Goal: Complete application form: Complete application form

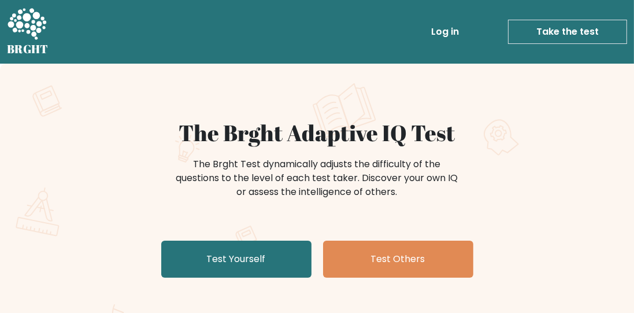
click at [214, 257] on link "Test Yourself" at bounding box center [236, 258] width 150 height 37
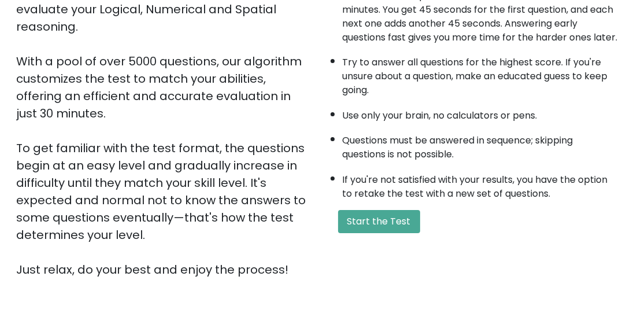
scroll to position [231, 0]
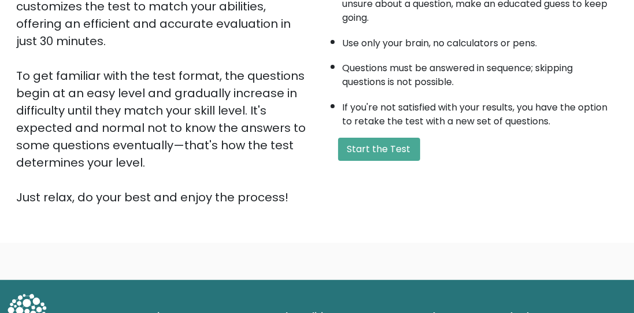
click at [407, 154] on button "Start the Test" at bounding box center [379, 149] width 82 height 23
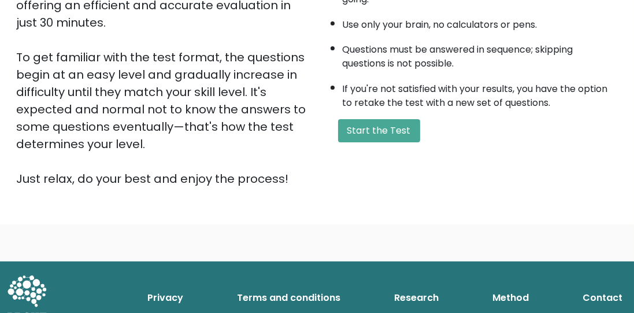
scroll to position [265, 0]
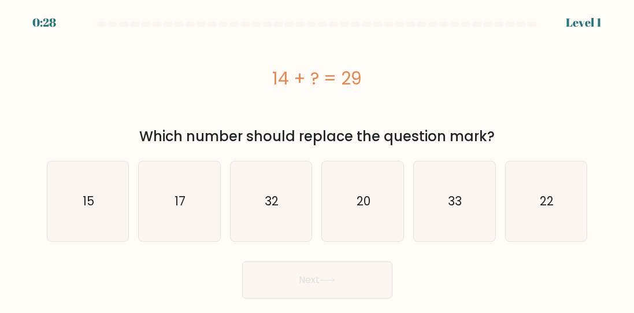
click at [79, 209] on icon "15" at bounding box center [88, 201] width 80 height 80
click at [317, 159] on input "a. 15" at bounding box center [317, 158] width 1 height 3
radio input "true"
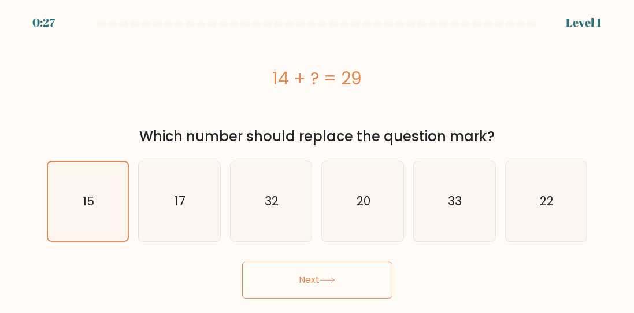
click at [380, 270] on button "Next" at bounding box center [317, 279] width 150 height 37
click at [370, 278] on button "Next" at bounding box center [317, 279] width 150 height 37
click at [361, 267] on button "Next" at bounding box center [317, 279] width 150 height 37
click at [340, 277] on button "Next" at bounding box center [317, 279] width 150 height 37
click at [327, 280] on icon at bounding box center [328, 280] width 16 height 6
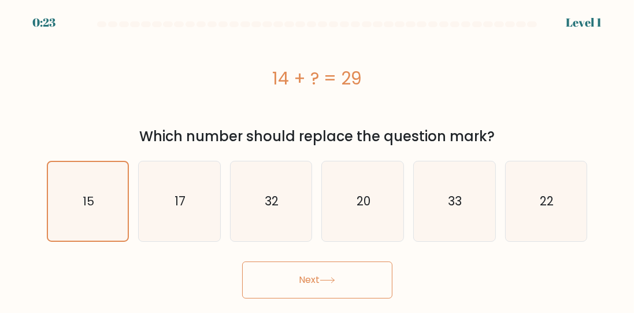
click at [327, 269] on button "Next" at bounding box center [317, 279] width 150 height 37
click at [592, 23] on div at bounding box center [317, 26] width 555 height 10
click at [286, 271] on button "Next" at bounding box center [317, 279] width 150 height 37
click at [101, 202] on icon "15" at bounding box center [88, 201] width 79 height 79
click at [317, 159] on input "a. 15" at bounding box center [317, 158] width 1 height 3
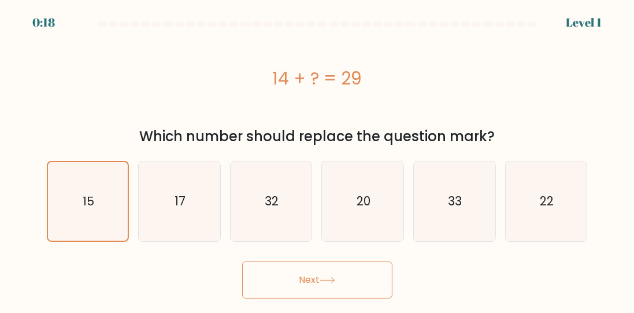
click at [333, 277] on icon at bounding box center [328, 280] width 16 height 6
click at [331, 276] on button "Next" at bounding box center [317, 279] width 150 height 37
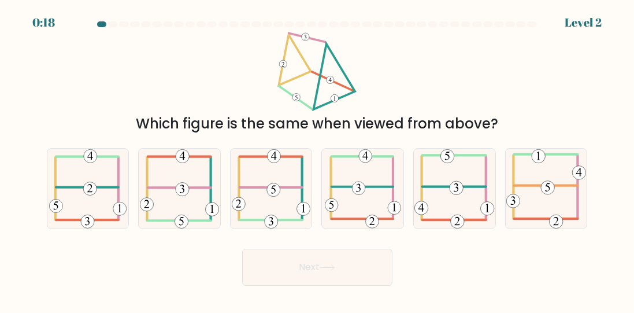
click at [320, 273] on button "Next" at bounding box center [317, 266] width 150 height 37
click at [184, 208] on icon at bounding box center [179, 189] width 79 height 80
click at [317, 159] on input "b." at bounding box center [317, 158] width 1 height 3
radio input "true"
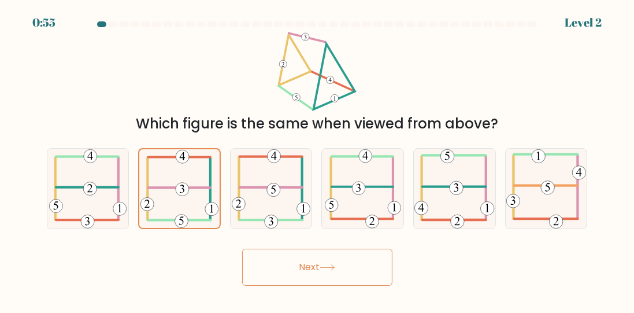
click at [322, 272] on button "Next" at bounding box center [317, 266] width 150 height 37
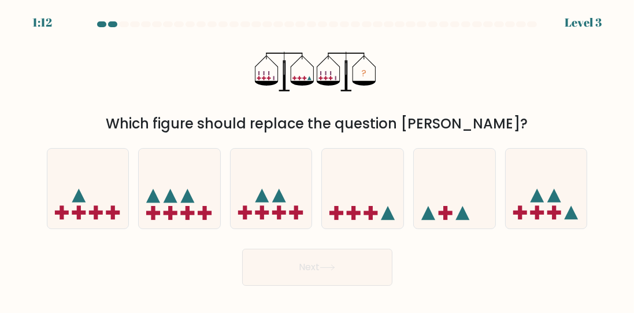
click at [387, 220] on icon at bounding box center [388, 213] width 14 height 14
click at [318, 159] on input "d." at bounding box center [317, 158] width 1 height 3
radio input "true"
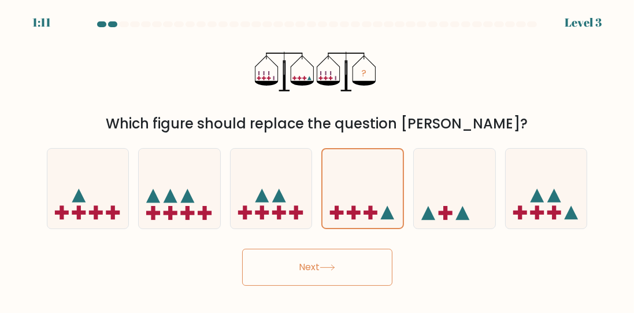
click at [377, 282] on button "Next" at bounding box center [317, 266] width 150 height 37
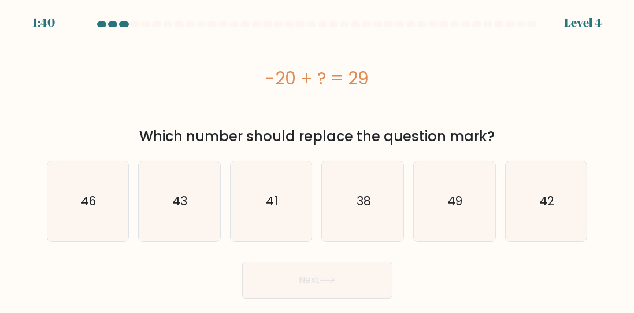
click at [472, 191] on icon "49" at bounding box center [454, 201] width 80 height 80
click at [318, 159] on input "e. 49" at bounding box center [317, 158] width 1 height 3
radio input "true"
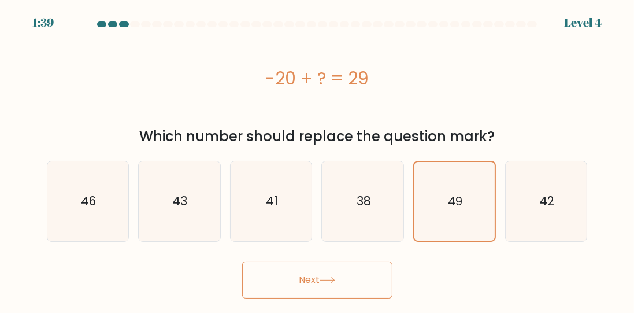
click at [372, 289] on button "Next" at bounding box center [317, 279] width 150 height 37
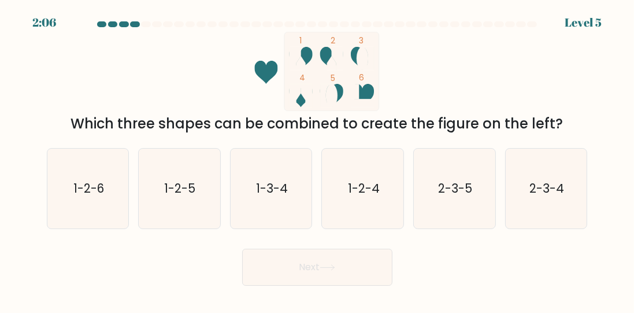
click at [385, 181] on icon "1-2-4" at bounding box center [363, 189] width 80 height 80
click at [318, 159] on input "d. 1-2-4" at bounding box center [317, 158] width 1 height 3
radio input "true"
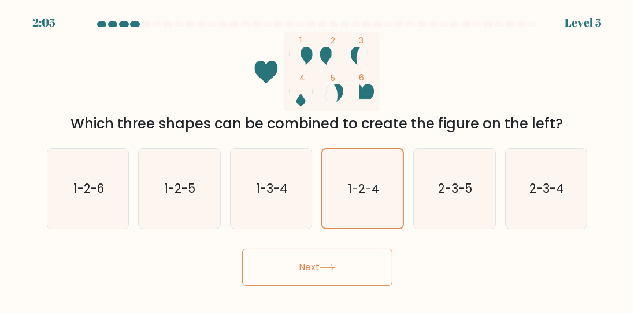
click at [350, 267] on button "Next" at bounding box center [317, 266] width 150 height 37
click at [365, 277] on button "Next" at bounding box center [317, 266] width 150 height 37
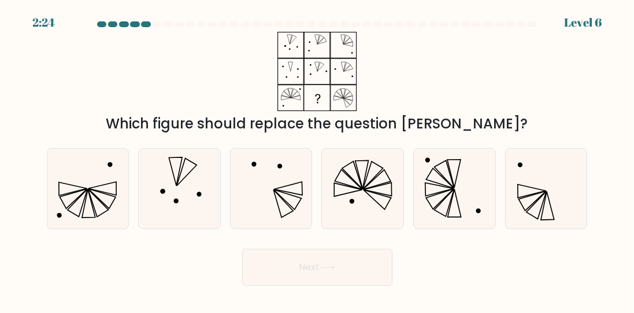
click at [378, 213] on icon at bounding box center [363, 189] width 80 height 80
click at [318, 159] on input "d." at bounding box center [317, 158] width 1 height 3
radio input "true"
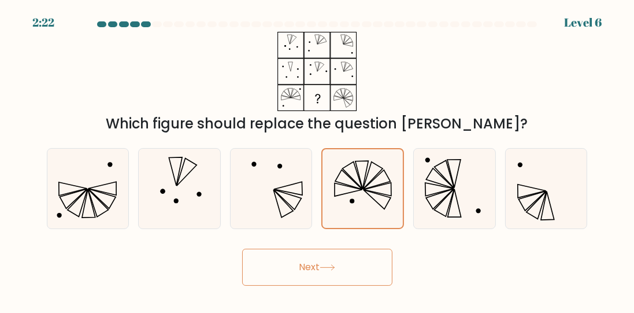
click at [342, 285] on button "Next" at bounding box center [317, 266] width 150 height 37
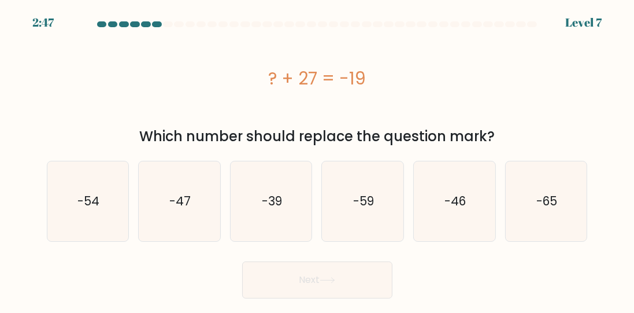
click at [461, 193] on text "-46" at bounding box center [454, 200] width 21 height 17
click at [318, 159] on input "e. -46" at bounding box center [317, 158] width 1 height 3
radio input "true"
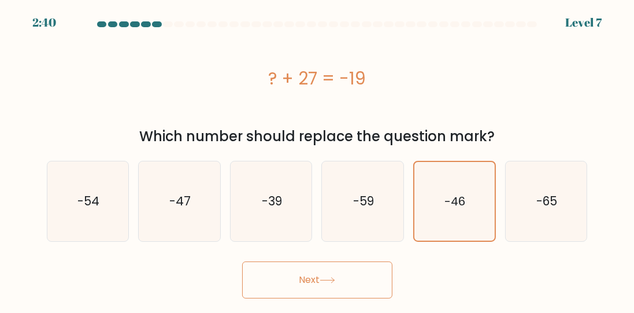
click at [347, 283] on button "Next" at bounding box center [317, 279] width 150 height 37
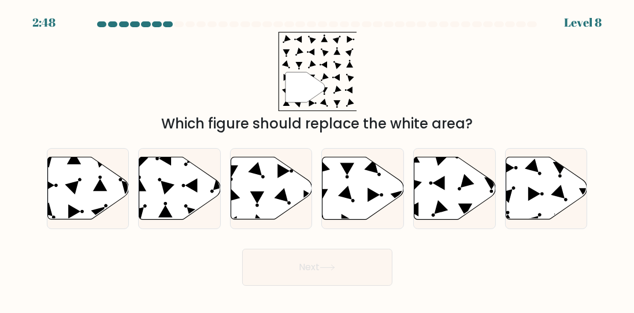
click at [389, 93] on div "" Which figure should replace the white area?" at bounding box center [317, 83] width 555 height 102
click at [539, 176] on circle at bounding box center [539, 173] width 5 height 5
click at [318, 159] on input "f." at bounding box center [317, 158] width 1 height 3
radio input "true"
click at [313, 284] on button "Next" at bounding box center [317, 266] width 150 height 37
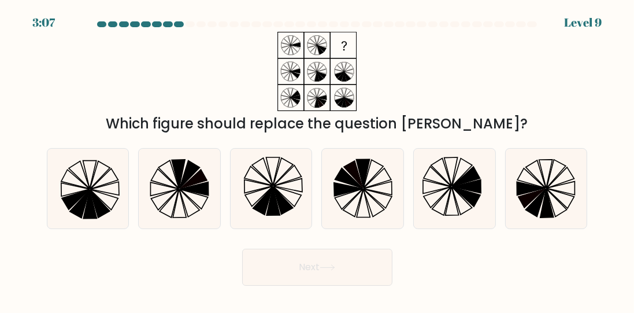
click at [275, 185] on icon at bounding box center [288, 175] width 28 height 20
click at [317, 159] on input "c." at bounding box center [317, 158] width 1 height 3
radio input "true"
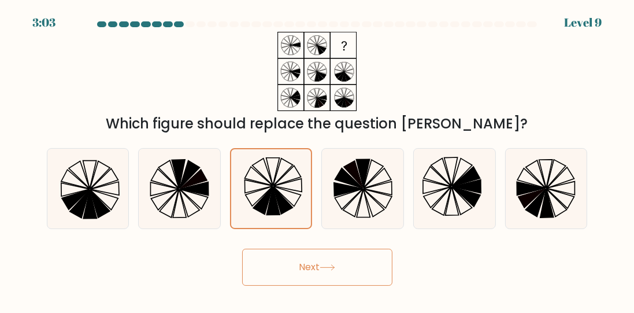
click at [320, 284] on button "Next" at bounding box center [317, 266] width 150 height 37
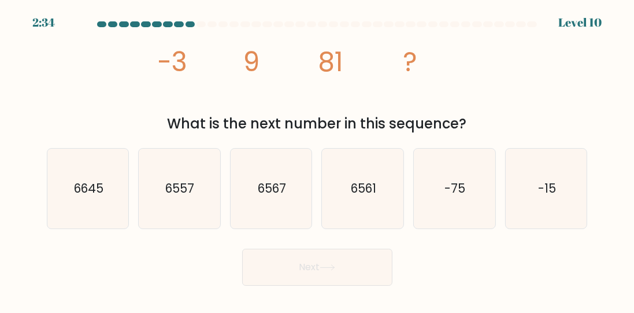
click at [110, 211] on icon "6645" at bounding box center [88, 189] width 80 height 80
click at [317, 159] on input "a. 6645" at bounding box center [317, 158] width 1 height 3
radio input "true"
click at [327, 283] on button "Next" at bounding box center [317, 266] width 150 height 37
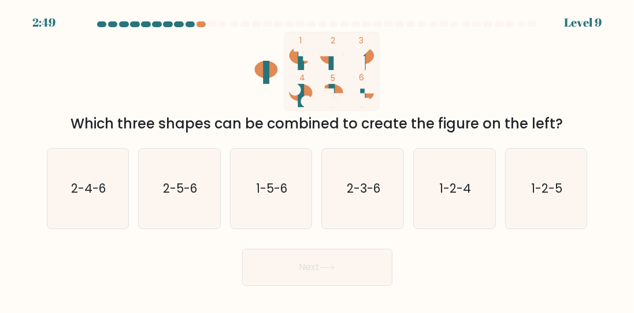
click at [266, 196] on text "1-5-6" at bounding box center [272, 188] width 31 height 17
click at [317, 159] on input "c. 1-5-6" at bounding box center [317, 158] width 1 height 3
radio input "true"
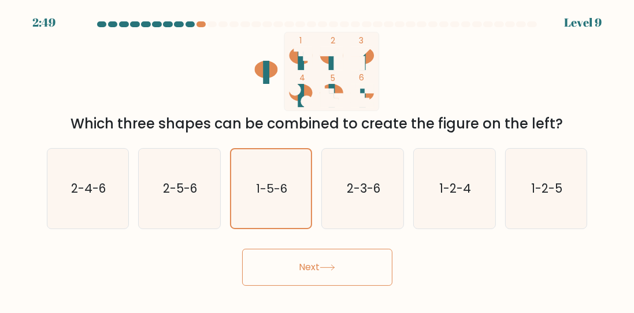
click at [271, 279] on button "Next" at bounding box center [317, 266] width 150 height 37
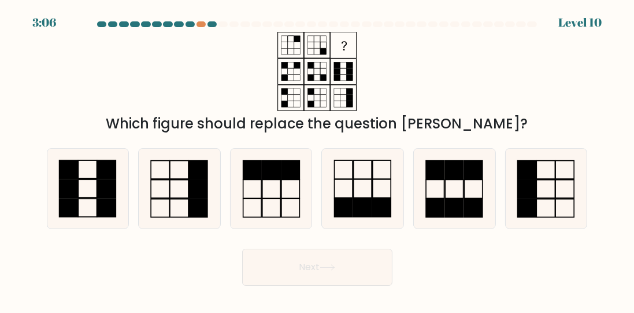
click at [175, 210] on icon at bounding box center [179, 189] width 80 height 80
click at [317, 159] on input "b." at bounding box center [317, 158] width 1 height 3
radio input "true"
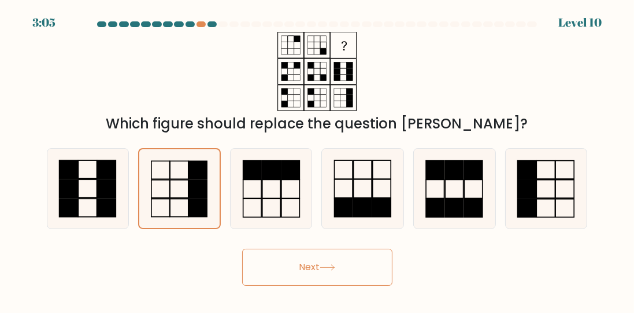
click at [295, 268] on button "Next" at bounding box center [317, 266] width 150 height 37
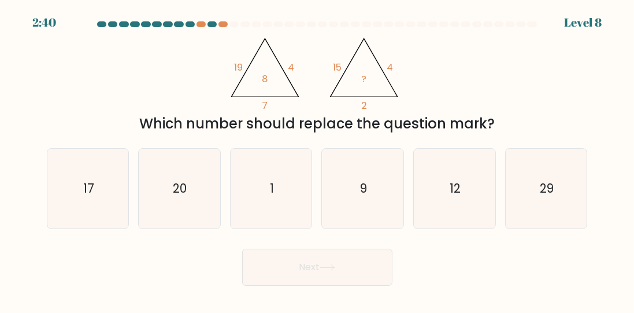
click at [453, 191] on text "12" at bounding box center [455, 188] width 11 height 17
click at [318, 159] on input "e. 12" at bounding box center [317, 158] width 1 height 3
radio input "true"
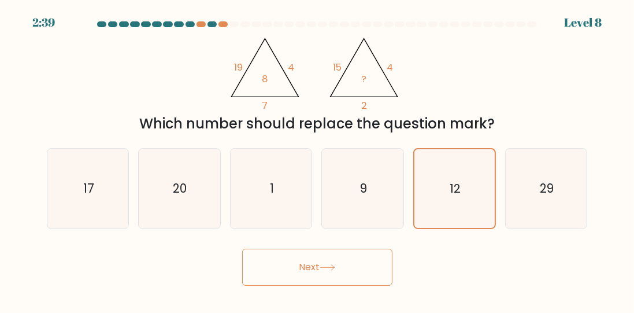
click at [299, 274] on button "Next" at bounding box center [317, 266] width 150 height 37
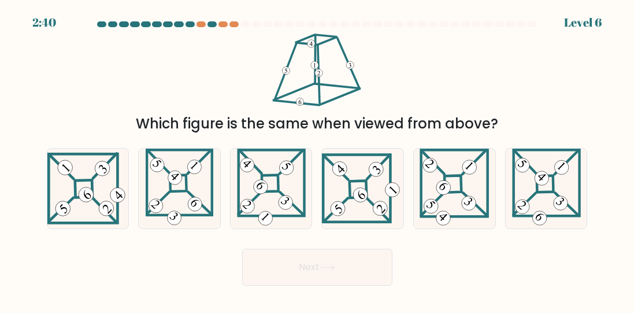
click at [183, 195] on icon at bounding box center [180, 189] width 68 height 80
click at [317, 159] on input "b." at bounding box center [317, 158] width 1 height 3
radio input "true"
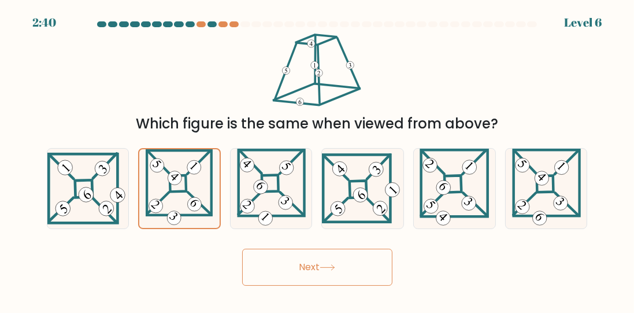
click at [357, 285] on button "Next" at bounding box center [317, 266] width 150 height 37
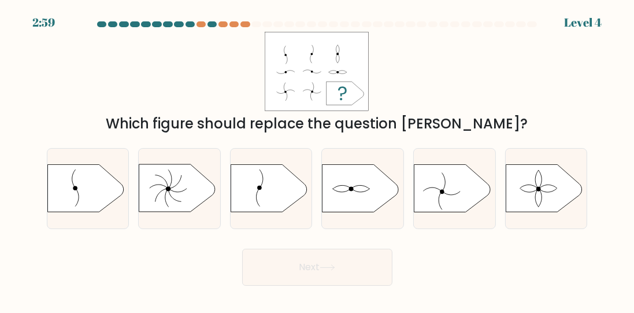
click at [554, 198] on icon at bounding box center [544, 187] width 76 height 47
click at [318, 159] on input "f." at bounding box center [317, 158] width 1 height 3
radio input "true"
click at [370, 268] on button "Next" at bounding box center [317, 266] width 150 height 37
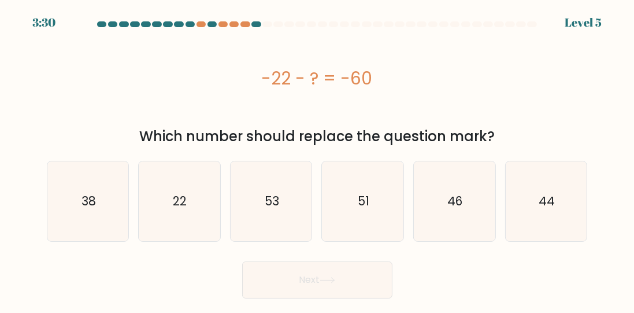
click at [77, 235] on icon "38" at bounding box center [88, 201] width 80 height 80
click at [317, 159] on input "a. 38" at bounding box center [317, 158] width 1 height 3
radio input "true"
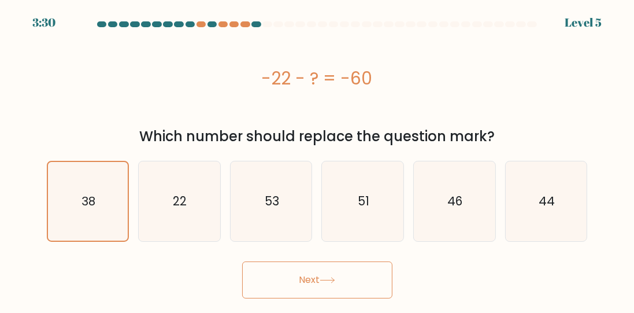
click at [322, 273] on button "Next" at bounding box center [317, 279] width 150 height 37
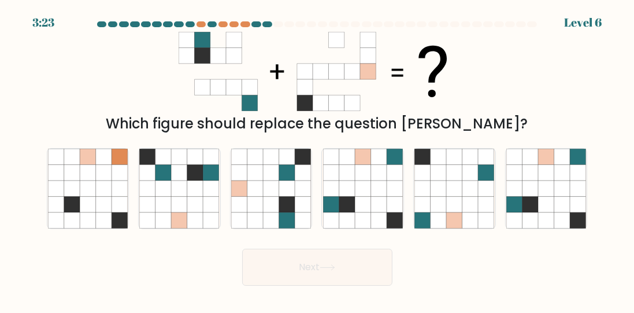
click at [270, 190] on icon at bounding box center [271, 188] width 16 height 16
click at [317, 159] on input "c." at bounding box center [317, 158] width 1 height 3
radio input "true"
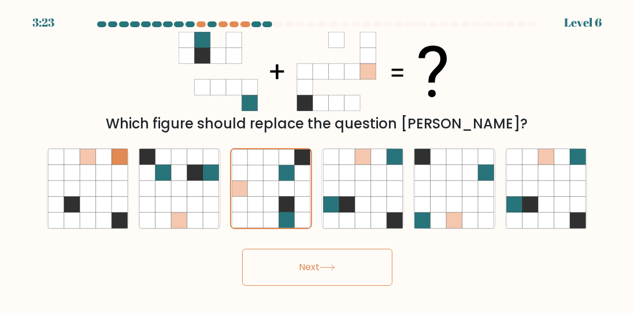
click at [333, 270] on icon at bounding box center [328, 267] width 16 height 6
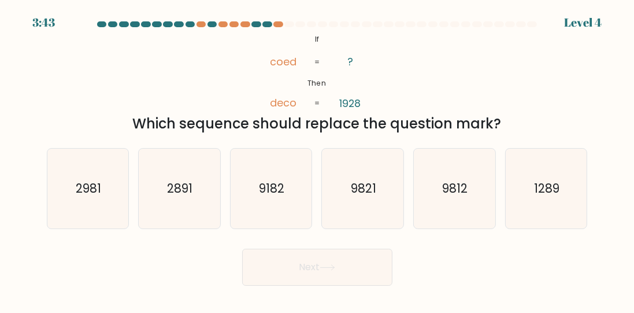
click at [188, 213] on icon "2891" at bounding box center [179, 189] width 80 height 80
click at [317, 159] on input "b. 2891" at bounding box center [317, 158] width 1 height 3
radio input "true"
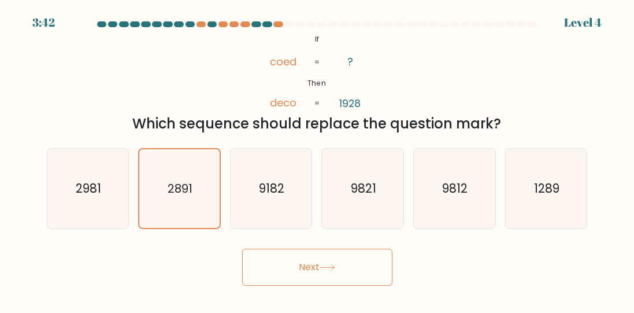
click at [322, 279] on button "Next" at bounding box center [317, 266] width 150 height 37
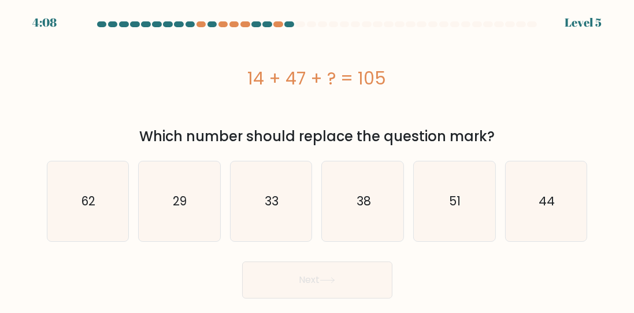
click at [562, 204] on icon "44" at bounding box center [546, 201] width 80 height 80
click at [318, 159] on input "f. 44" at bounding box center [317, 158] width 1 height 3
radio input "true"
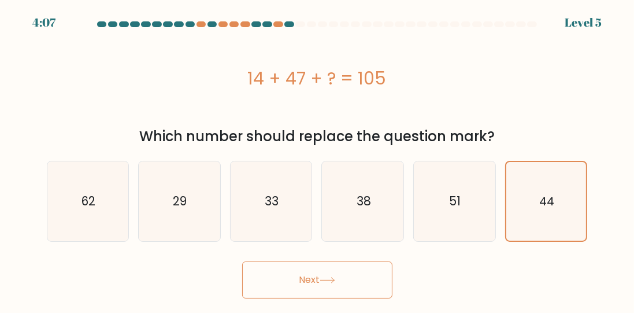
click at [370, 287] on button "Next" at bounding box center [317, 279] width 150 height 37
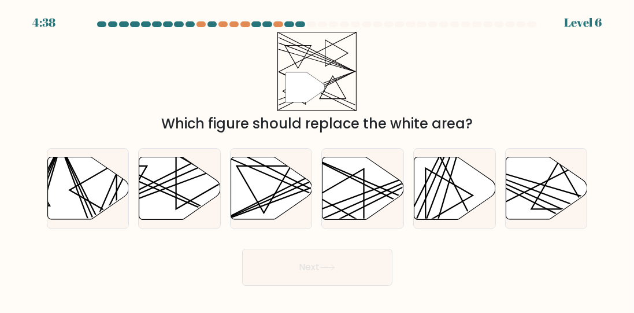
click at [342, 198] on icon at bounding box center [362, 188] width 81 height 62
click at [318, 159] on input "d." at bounding box center [317, 158] width 1 height 3
radio input "true"
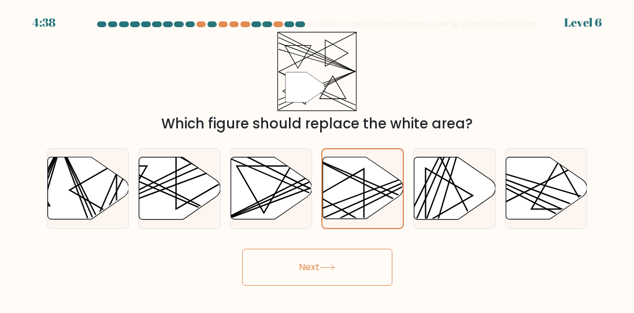
click at [316, 274] on button "Next" at bounding box center [317, 266] width 150 height 37
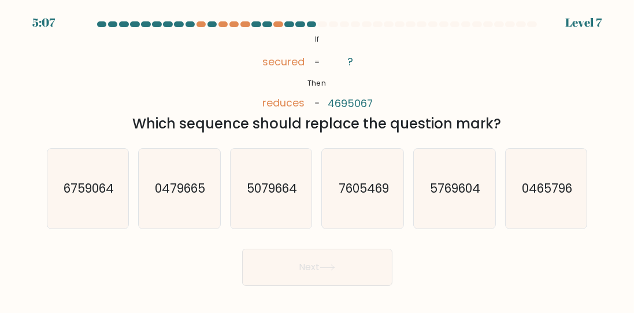
click at [383, 208] on icon "7605469" at bounding box center [363, 189] width 80 height 80
click at [318, 159] on input "d. 7605469" at bounding box center [317, 158] width 1 height 3
radio input "true"
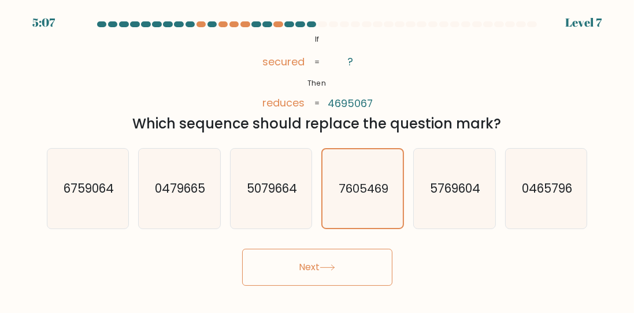
click at [354, 281] on button "Next" at bounding box center [317, 266] width 150 height 37
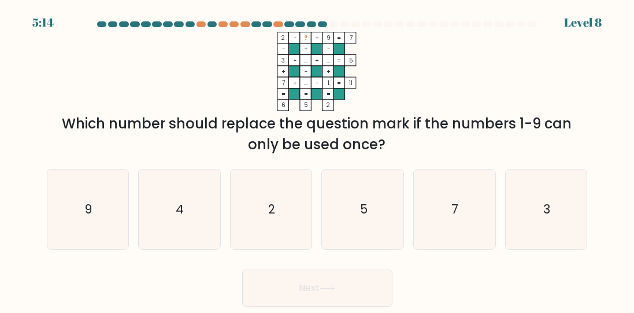
click at [212, 249] on icon "4" at bounding box center [179, 209] width 80 height 80
click at [317, 159] on input "b. 4" at bounding box center [317, 158] width 1 height 3
radio input "true"
click at [323, 306] on button "Next" at bounding box center [317, 287] width 150 height 37
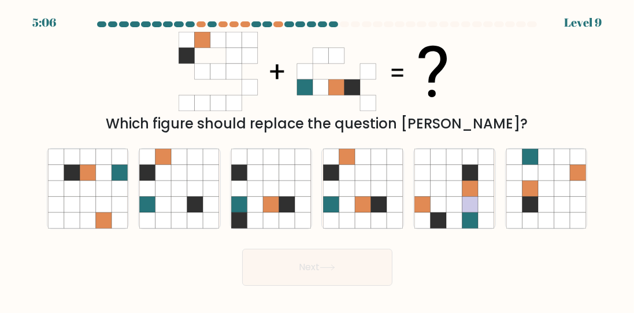
click at [363, 196] on icon at bounding box center [363, 188] width 16 height 16
click at [318, 159] on input "d." at bounding box center [317, 158] width 1 height 3
radio input "true"
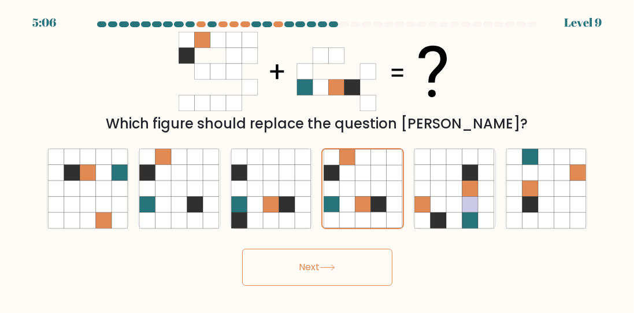
click at [305, 285] on button "Next" at bounding box center [317, 266] width 150 height 37
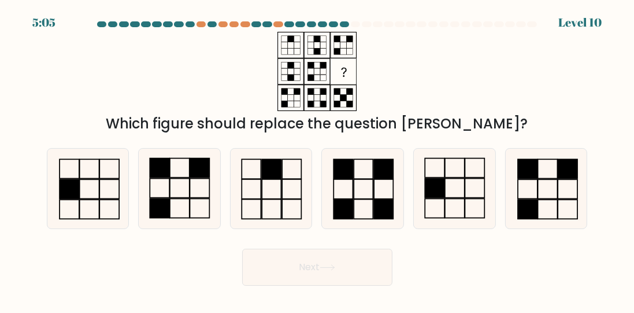
click at [368, 186] on icon at bounding box center [363, 189] width 80 height 80
click at [318, 159] on input "d." at bounding box center [317, 158] width 1 height 3
radio input "true"
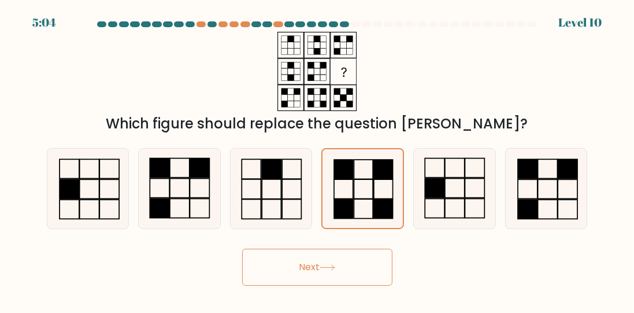
click at [282, 285] on button "Next" at bounding box center [317, 266] width 150 height 37
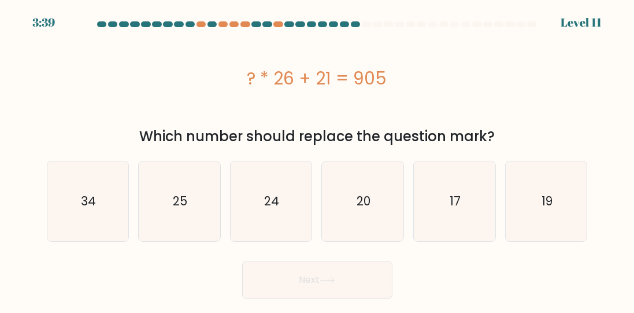
click at [93, 205] on text "34" at bounding box center [88, 200] width 15 height 17
click at [317, 159] on input "a. 34" at bounding box center [317, 158] width 1 height 3
radio input "true"
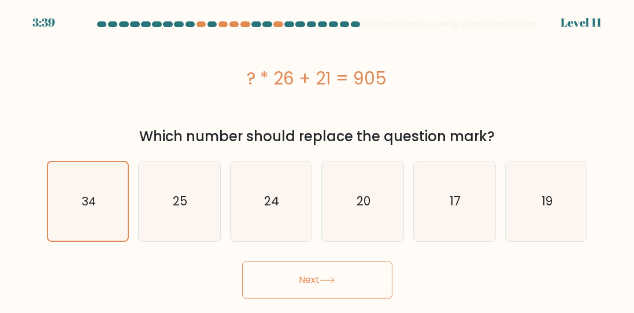
click at [412, 281] on div "Next" at bounding box center [317, 276] width 555 height 43
click at [368, 277] on button "Next" at bounding box center [317, 279] width 150 height 37
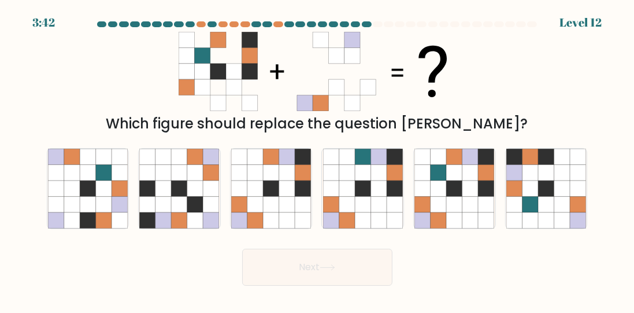
click at [237, 227] on icon at bounding box center [239, 220] width 16 height 16
click at [317, 159] on input "c." at bounding box center [317, 158] width 1 height 3
radio input "true"
click at [270, 266] on button "Next" at bounding box center [317, 266] width 150 height 37
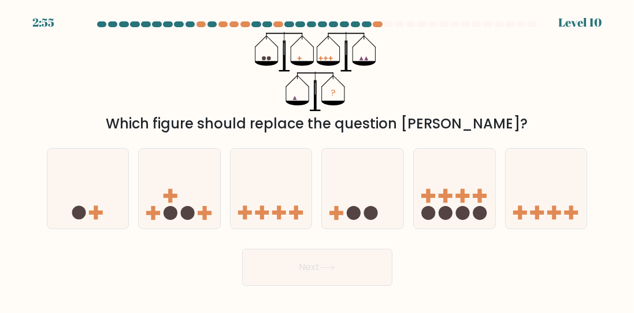
click at [79, 211] on icon at bounding box center [87, 188] width 81 height 68
click at [317, 159] on input "a." at bounding box center [317, 158] width 1 height 3
radio input "true"
click at [311, 280] on button "Next" at bounding box center [317, 266] width 150 height 37
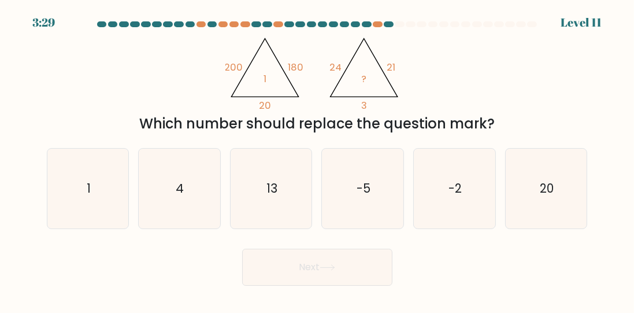
click at [536, 202] on icon "20" at bounding box center [546, 189] width 80 height 80
click at [318, 159] on input "f. 20" at bounding box center [317, 158] width 1 height 3
radio input "true"
click at [350, 285] on button "Next" at bounding box center [317, 266] width 150 height 37
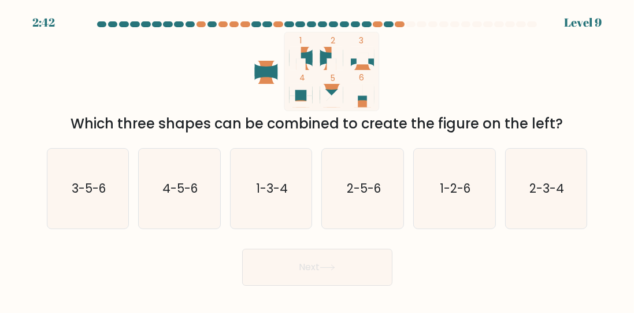
click at [461, 184] on icon "1-2-6" at bounding box center [454, 189] width 80 height 80
click at [318, 159] on input "e. 1-2-6" at bounding box center [317, 158] width 1 height 3
radio input "true"
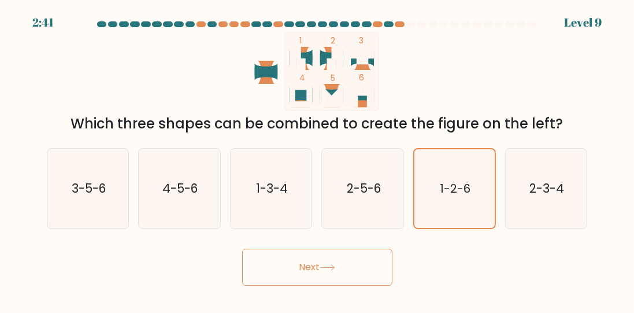
click at [348, 281] on button "Next" at bounding box center [317, 266] width 150 height 37
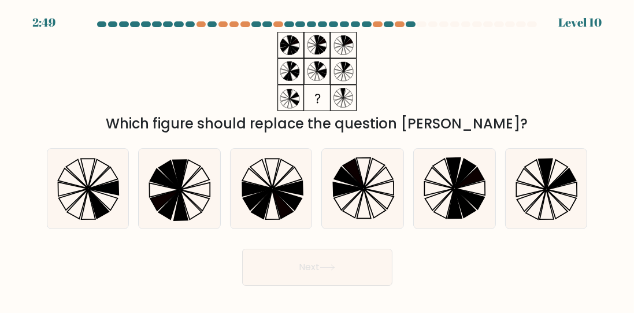
click at [573, 195] on icon at bounding box center [546, 189] width 80 height 80
click at [318, 159] on input "f." at bounding box center [317, 158] width 1 height 3
radio input "true"
click at [335, 270] on icon at bounding box center [328, 267] width 16 height 6
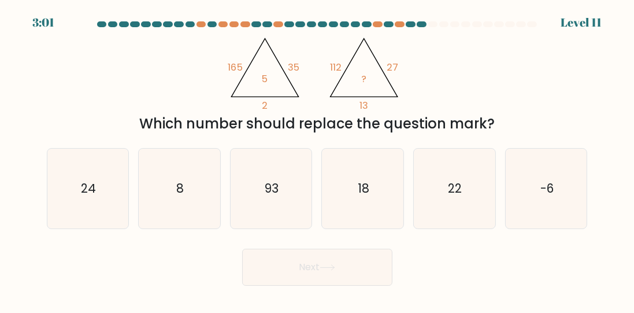
click at [537, 203] on icon "-6" at bounding box center [546, 189] width 80 height 80
click at [318, 159] on input "f. -6" at bounding box center [317, 158] width 1 height 3
radio input "true"
click at [543, 196] on text "-6" at bounding box center [546, 188] width 13 height 16
click at [318, 159] on input "f. -6" at bounding box center [317, 158] width 1 height 3
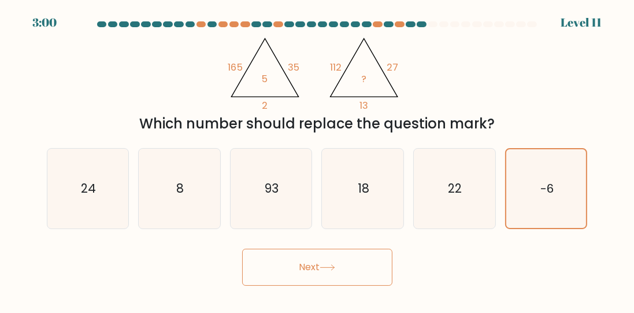
click at [296, 266] on button "Next" at bounding box center [317, 266] width 150 height 37
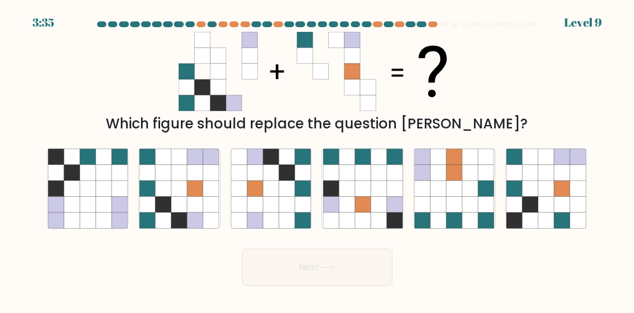
click at [163, 206] on icon at bounding box center [163, 204] width 16 height 16
click at [317, 159] on input "b." at bounding box center [317, 158] width 1 height 3
radio input "true"
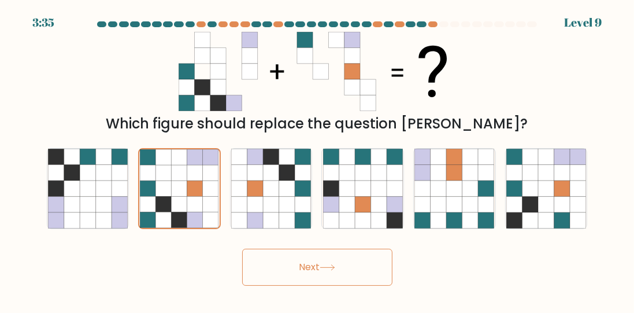
click at [347, 282] on button "Next" at bounding box center [317, 266] width 150 height 37
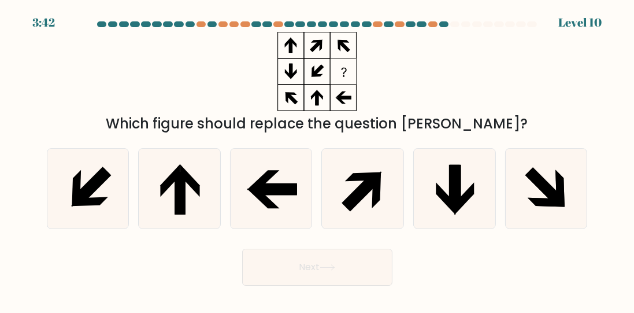
click at [581, 179] on icon at bounding box center [546, 189] width 80 height 80
click at [318, 159] on input "f." at bounding box center [317, 158] width 1 height 3
radio input "true"
click at [370, 285] on button "Next" at bounding box center [317, 266] width 150 height 37
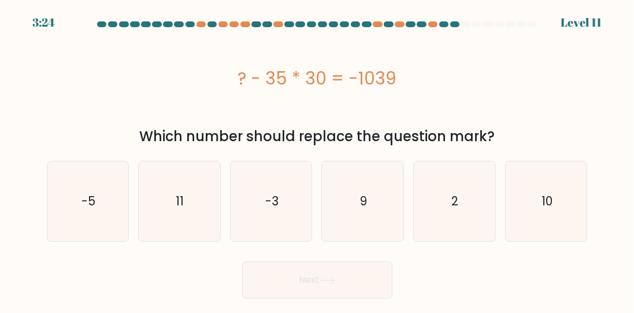
click at [352, 209] on icon "9" at bounding box center [363, 201] width 80 height 80
click at [318, 159] on input "d. 9" at bounding box center [317, 158] width 1 height 3
radio input "true"
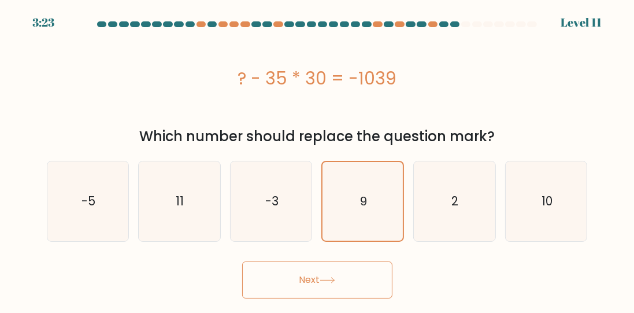
click at [305, 282] on button "Next" at bounding box center [317, 279] width 150 height 37
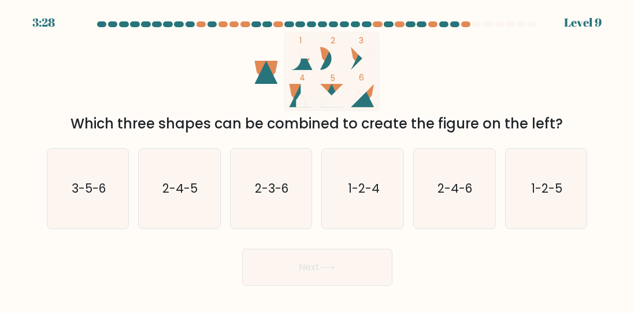
click at [84, 179] on icon "3-5-6" at bounding box center [88, 189] width 80 height 80
click at [317, 159] on input "a. 3-5-6" at bounding box center [317, 158] width 1 height 3
radio input "true"
click at [384, 276] on button "Next" at bounding box center [317, 266] width 150 height 37
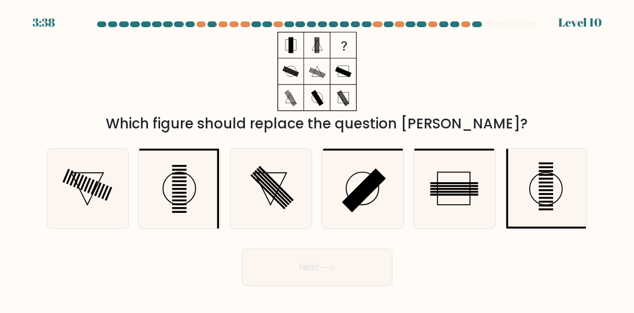
click at [169, 194] on icon at bounding box center [179, 189] width 80 height 80
click at [317, 159] on input "b." at bounding box center [317, 158] width 1 height 3
radio input "true"
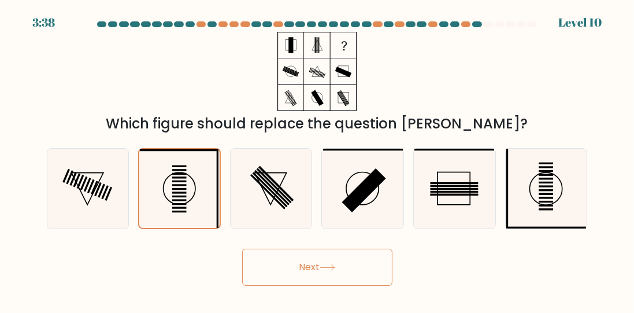
click at [311, 274] on button "Next" at bounding box center [317, 266] width 150 height 37
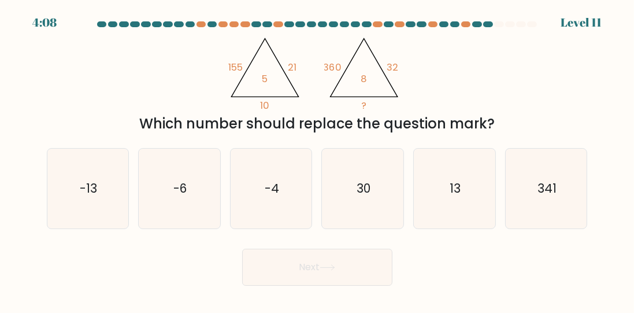
click at [450, 192] on text "13" at bounding box center [455, 188] width 11 height 17
click at [318, 159] on input "e. 13" at bounding box center [317, 158] width 1 height 3
radio input "true"
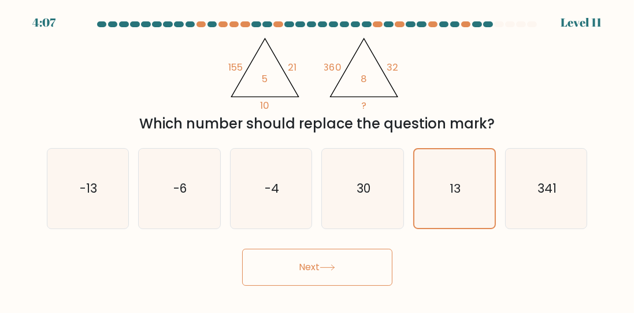
click at [320, 285] on button "Next" at bounding box center [317, 266] width 150 height 37
click at [285, 273] on button "Next" at bounding box center [317, 266] width 150 height 37
click at [359, 276] on button "Next" at bounding box center [317, 266] width 150 height 37
click at [359, 312] on body "3:52 Level 11" at bounding box center [317, 156] width 634 height 313
click at [371, 280] on button "Next" at bounding box center [317, 266] width 150 height 37
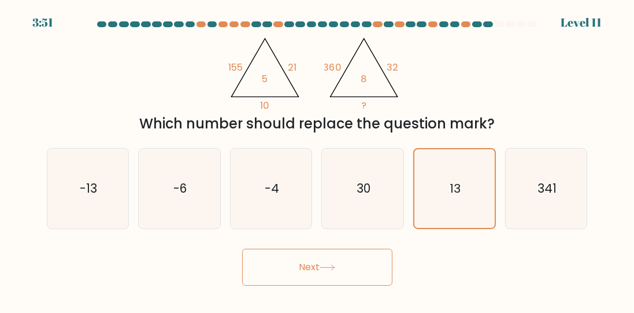
click at [375, 273] on button "Next" at bounding box center [317, 266] width 150 height 37
click at [377, 279] on button "Next" at bounding box center [317, 266] width 150 height 37
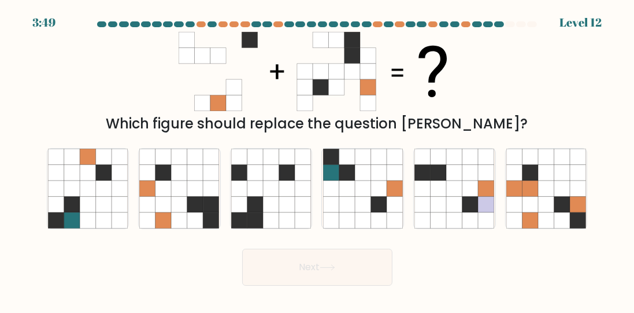
click at [172, 228] on icon at bounding box center [180, 220] width 16 height 16
click at [317, 159] on input "b." at bounding box center [317, 158] width 1 height 3
radio input "true"
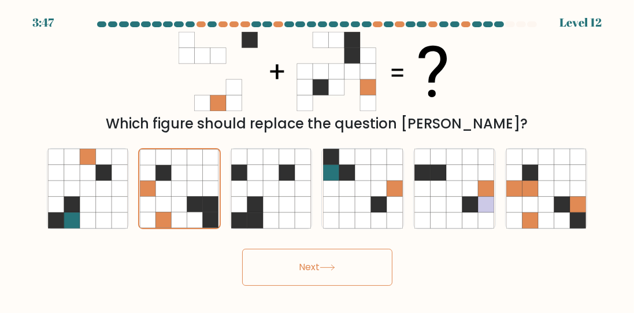
click at [299, 277] on button "Next" at bounding box center [317, 266] width 150 height 37
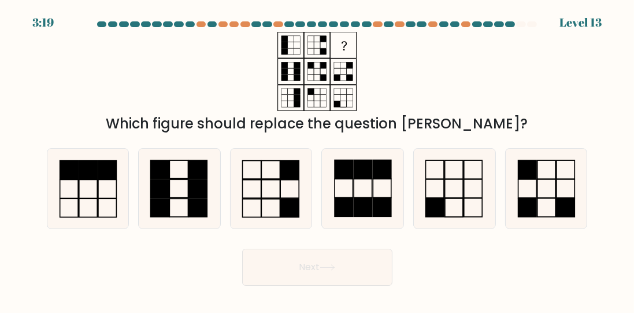
click at [292, 206] on icon at bounding box center [271, 189] width 80 height 80
click at [317, 159] on input "c." at bounding box center [317, 158] width 1 height 3
radio input "true"
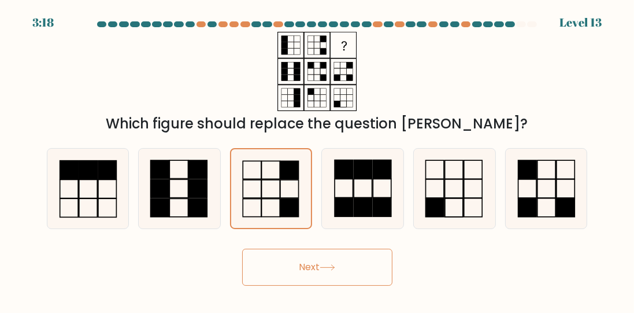
click at [369, 285] on button "Next" at bounding box center [317, 266] width 150 height 37
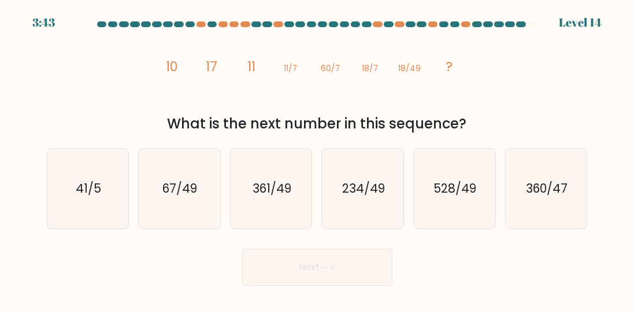
click at [218, 220] on icon "67/49" at bounding box center [179, 189] width 80 height 80
click at [317, 159] on input "b. 67/49" at bounding box center [317, 158] width 1 height 3
radio input "true"
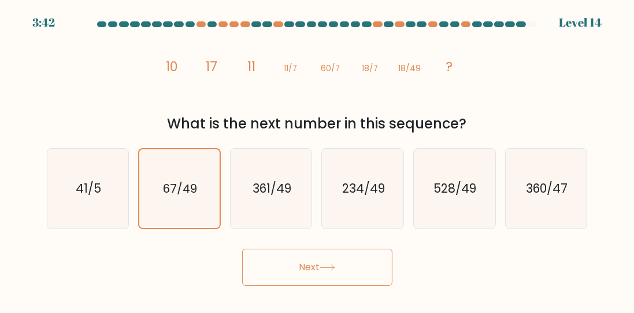
click at [278, 259] on button "Next" at bounding box center [317, 266] width 150 height 37
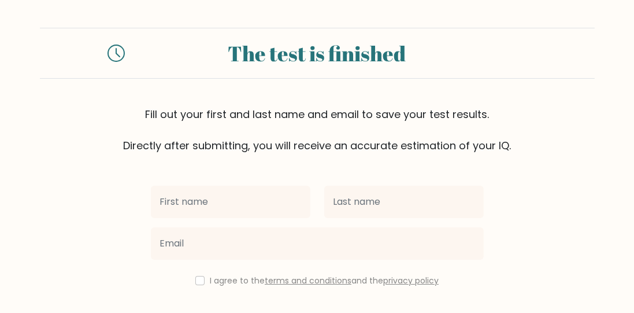
click at [276, 201] on input "text" at bounding box center [230, 202] width 159 height 32
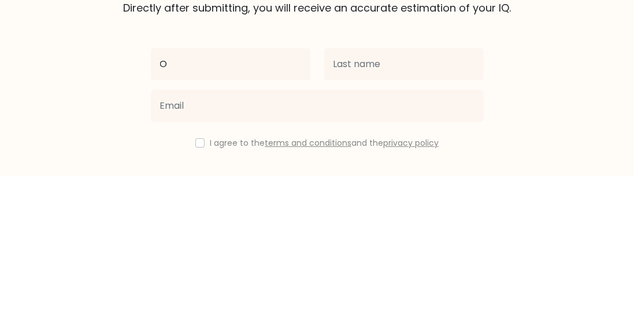
type input "O"
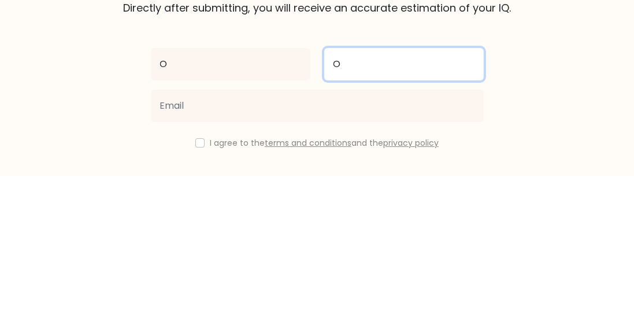
type input "O"
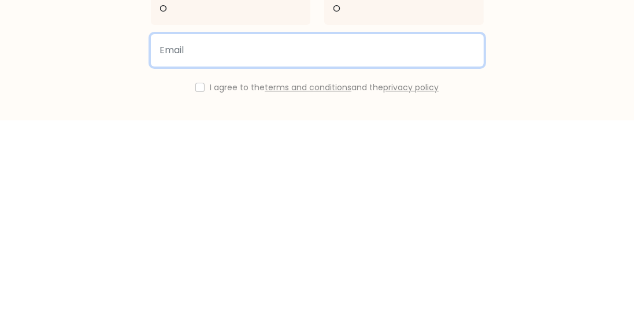
type input "nalinkumarmishra1501@gmail.com"
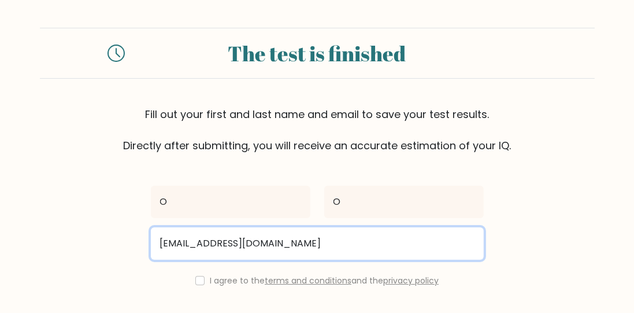
click at [443, 243] on input "nalinkumarmishra1501@gmail.com" at bounding box center [317, 243] width 333 height 32
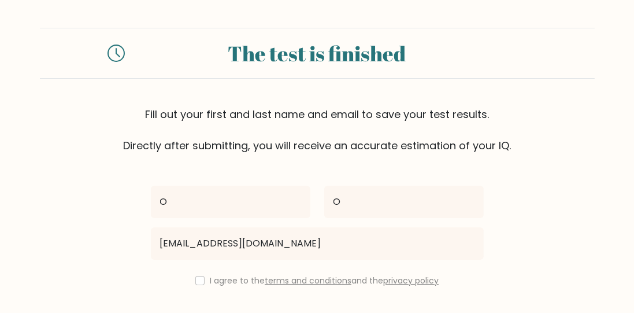
click at [279, 278] on link "terms and conditions" at bounding box center [308, 280] width 87 height 12
